Goal: Information Seeking & Learning: Learn about a topic

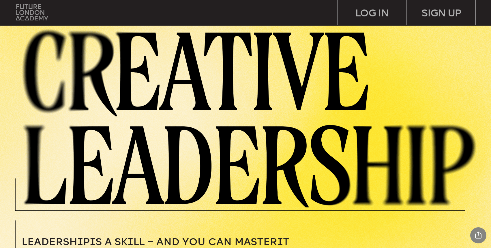
click at [31, 14] on img at bounding box center [32, 12] width 32 height 16
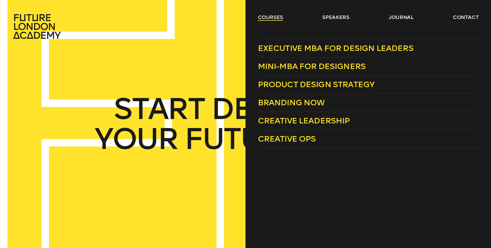
click at [275, 18] on link "courses" at bounding box center [270, 17] width 25 height 7
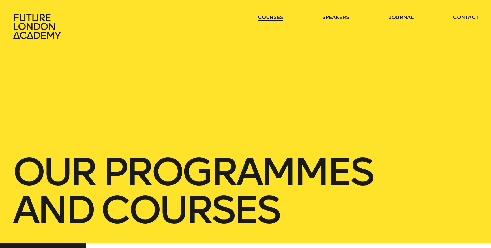
click at [275, 17] on link "courses" at bounding box center [270, 17] width 25 height 7
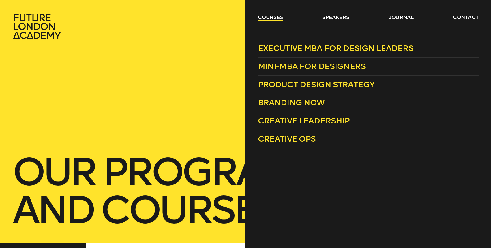
click at [267, 20] on link "courses" at bounding box center [270, 17] width 25 height 7
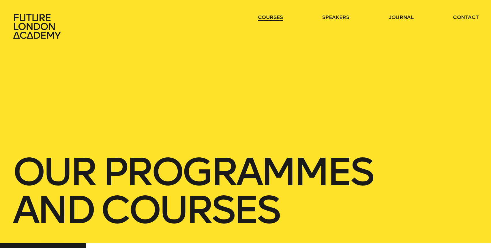
click at [268, 19] on link "courses" at bounding box center [270, 17] width 25 height 7
click at [274, 17] on link "courses" at bounding box center [270, 17] width 25 height 7
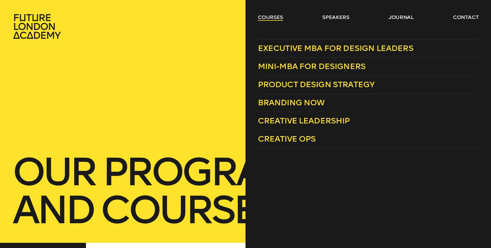
click at [278, 18] on link "courses" at bounding box center [270, 17] width 25 height 7
click at [276, 18] on link "courses" at bounding box center [270, 17] width 25 height 7
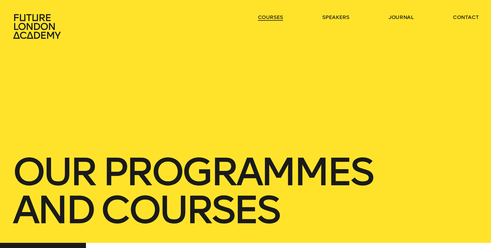
click at [276, 18] on link "courses" at bounding box center [270, 17] width 25 height 7
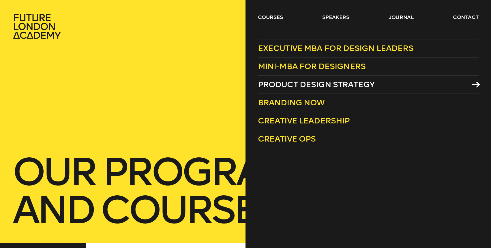
click at [289, 85] on span "Product Design Strategy" at bounding box center [316, 85] width 117 height 10
